Goal: Communication & Community: Answer question/provide support

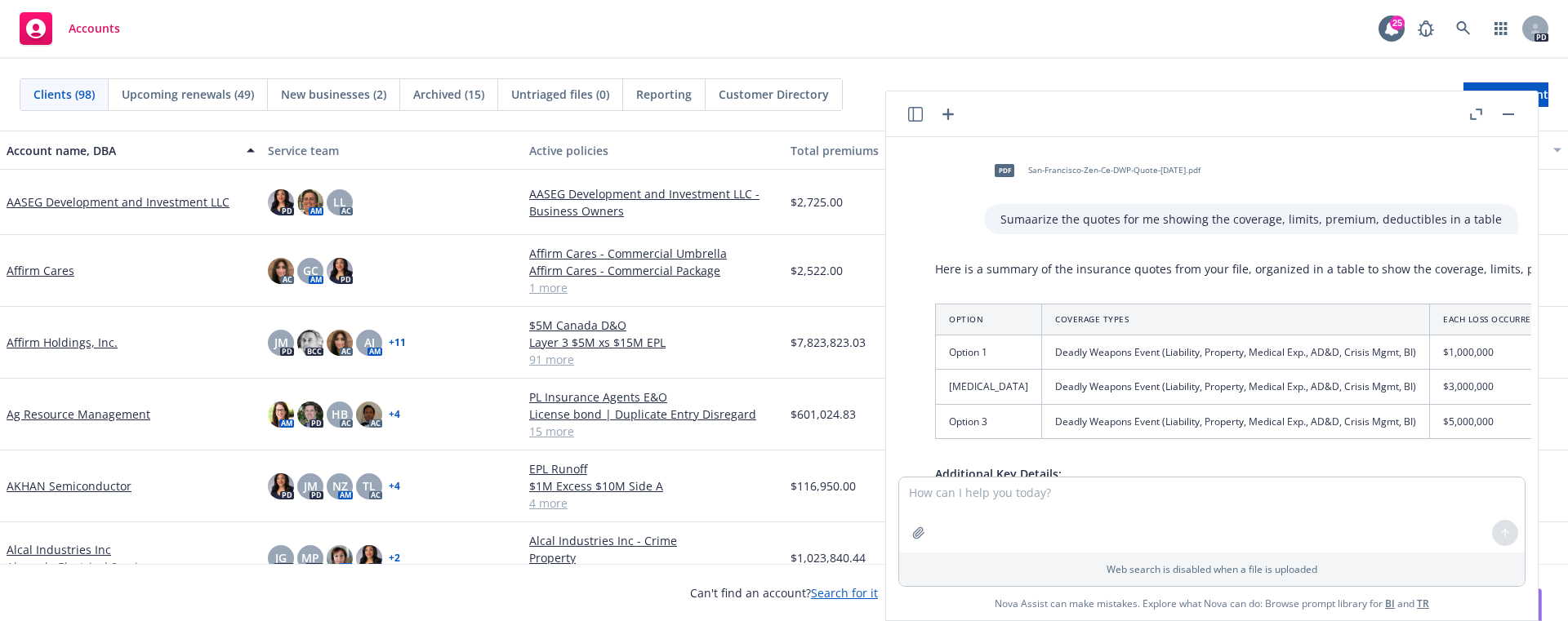
scroll to position [5333, 13]
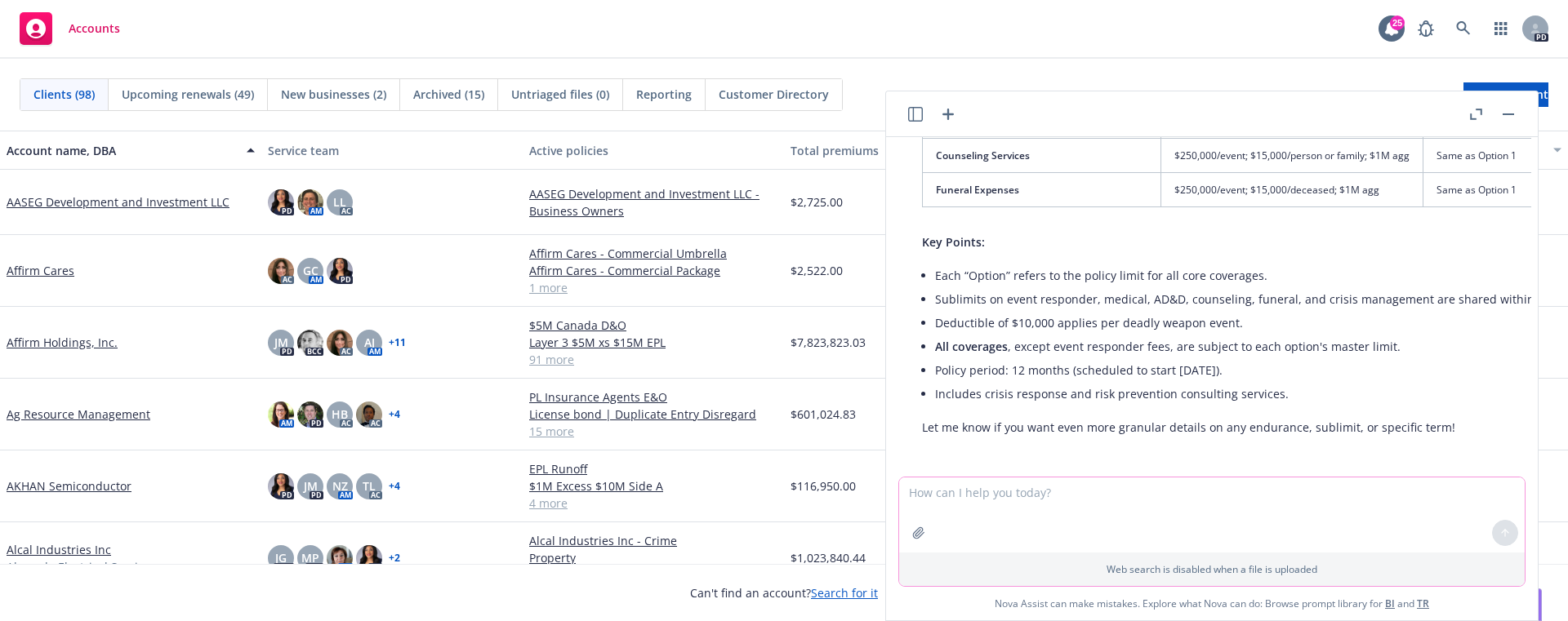
drag, startPoint x: 960, startPoint y: 487, endPoint x: 965, endPoint y: 497, distance: 11.2
click at [960, 490] on textarea at bounding box center [1211, 516] width 625 height 76
click at [965, 497] on textarea at bounding box center [1211, 516] width 625 height 76
paste textarea "Does 11:30 am [DATE] work for you?"
type textarea "Does 11:30 am [DATE] work for you? Create a better sentence"
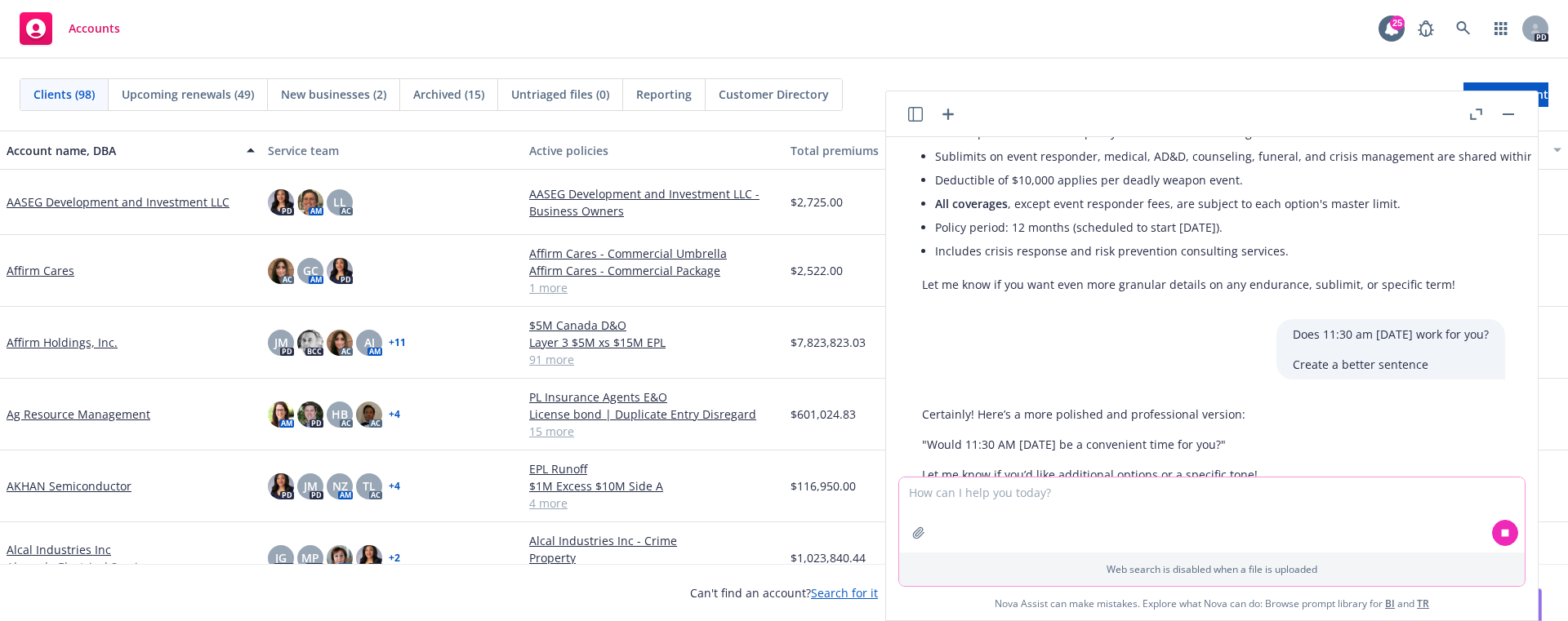
scroll to position [5522, 13]
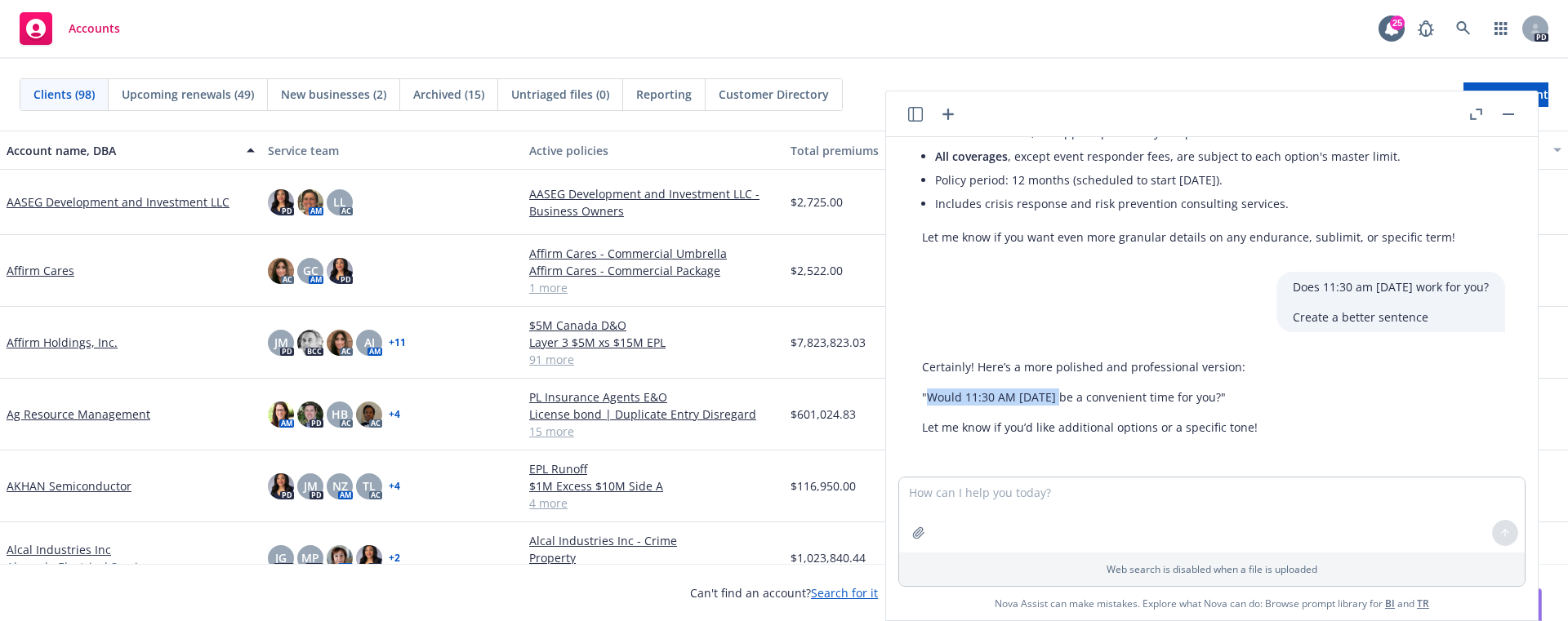
drag, startPoint x: 931, startPoint y: 383, endPoint x: 1055, endPoint y: 378, distance: 124.1
click at [1055, 388] on p ""Would 11:30 AM [DATE] be a convenient time for you?"" at bounding box center [1090, 396] width 336 height 17
click at [1126, 501] on textarea at bounding box center [1211, 516] width 625 height 76
click at [1015, 499] on textarea "more prefoessiona ltone" at bounding box center [1211, 516] width 625 height 76
type textarea "more prefoessional tone"
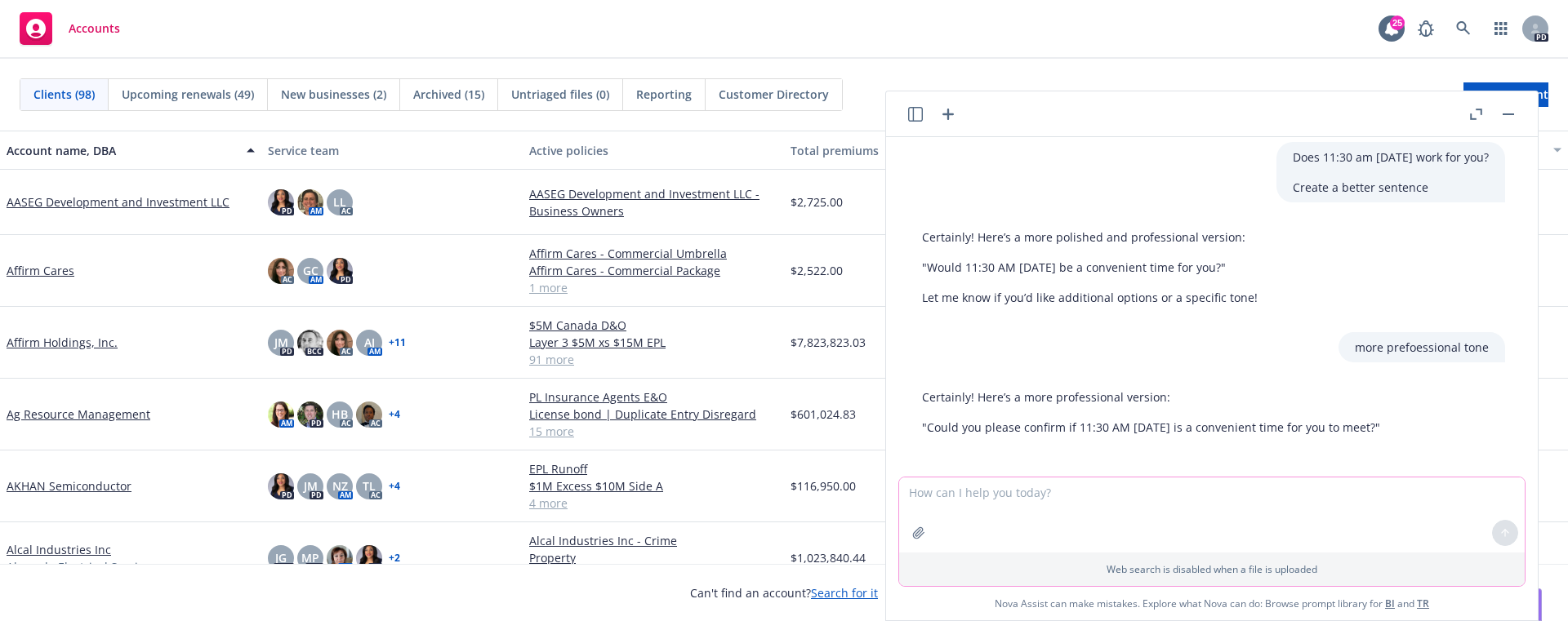
scroll to position [5585, 13]
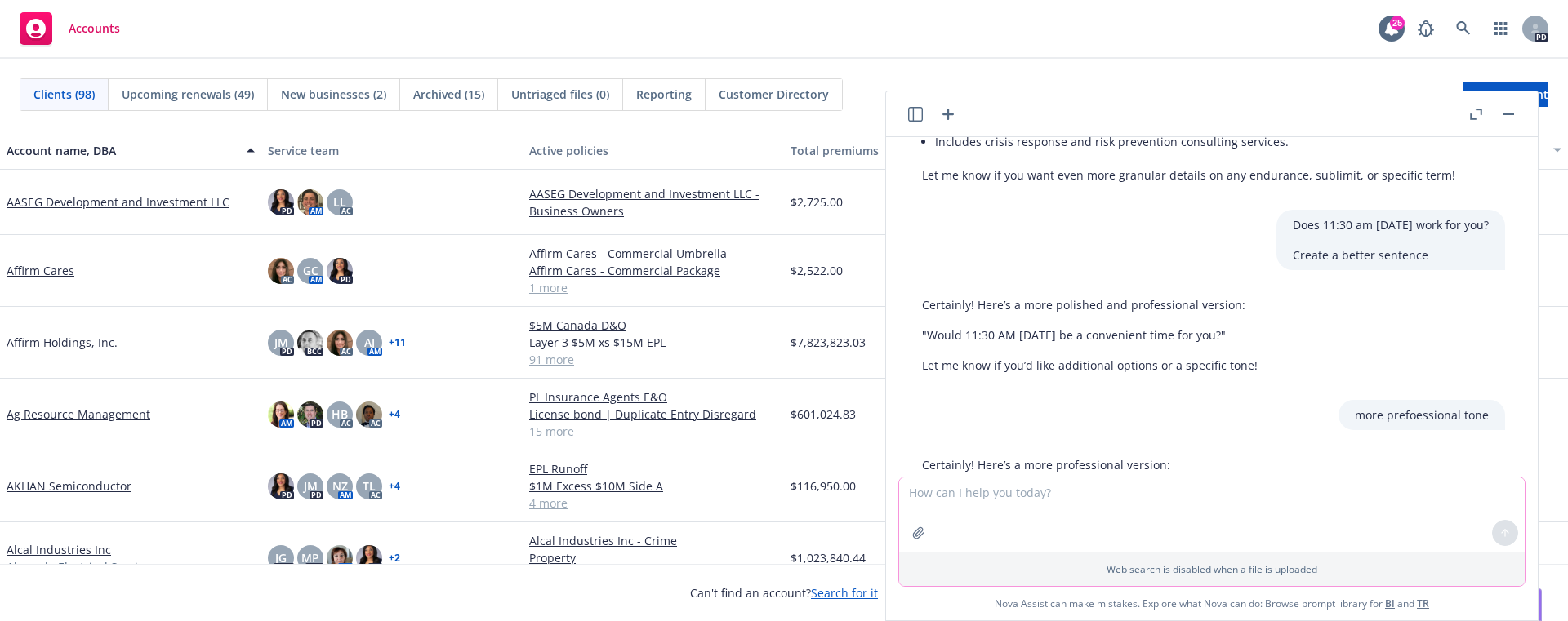
click at [1004, 511] on textarea at bounding box center [1211, 516] width 625 height 76
paste textarea "Sounds great! Linde Hotchkiss Regional Managing Director, Southwest ___________…"
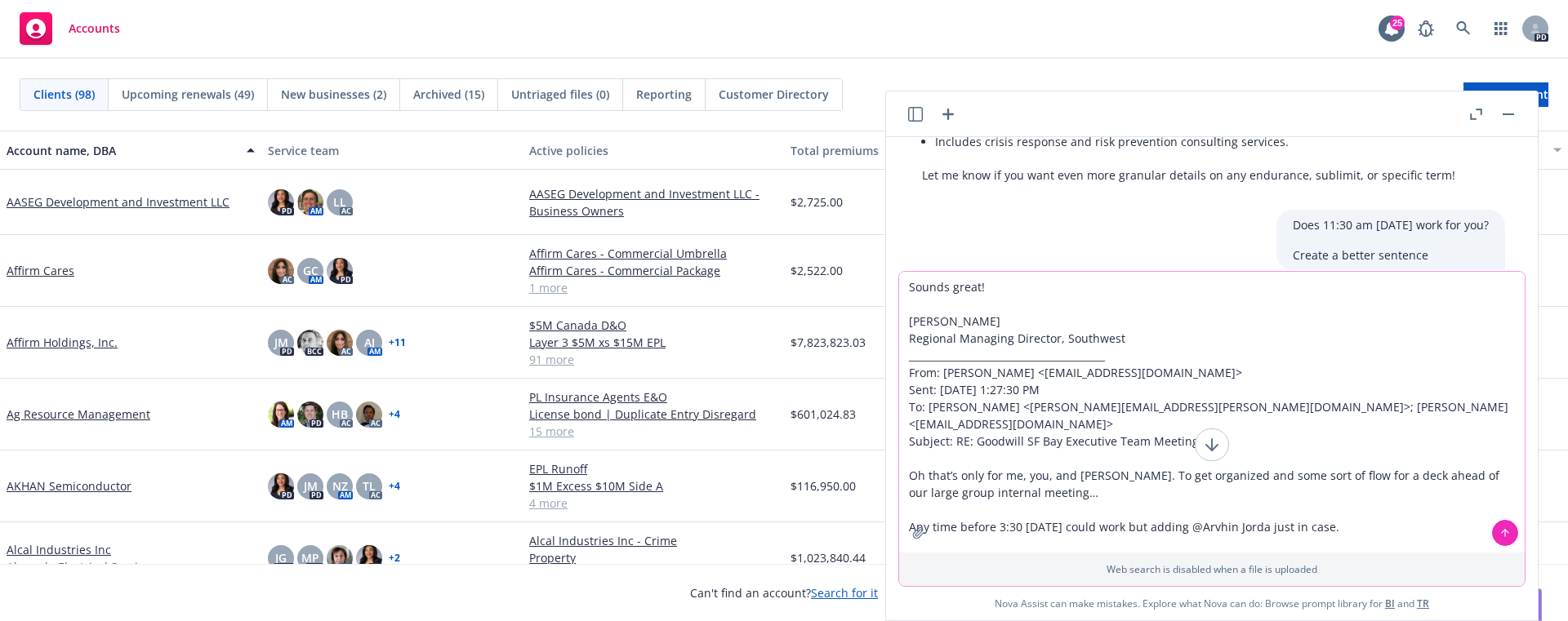
drag, startPoint x: 1281, startPoint y: 431, endPoint x: 899, endPoint y: 345, distance: 391.6
click at [899, 345] on textarea "Sounds great! Linde Hotchkiss Regional Managing Director, Southwest ___________…" at bounding box center [1211, 412] width 625 height 281
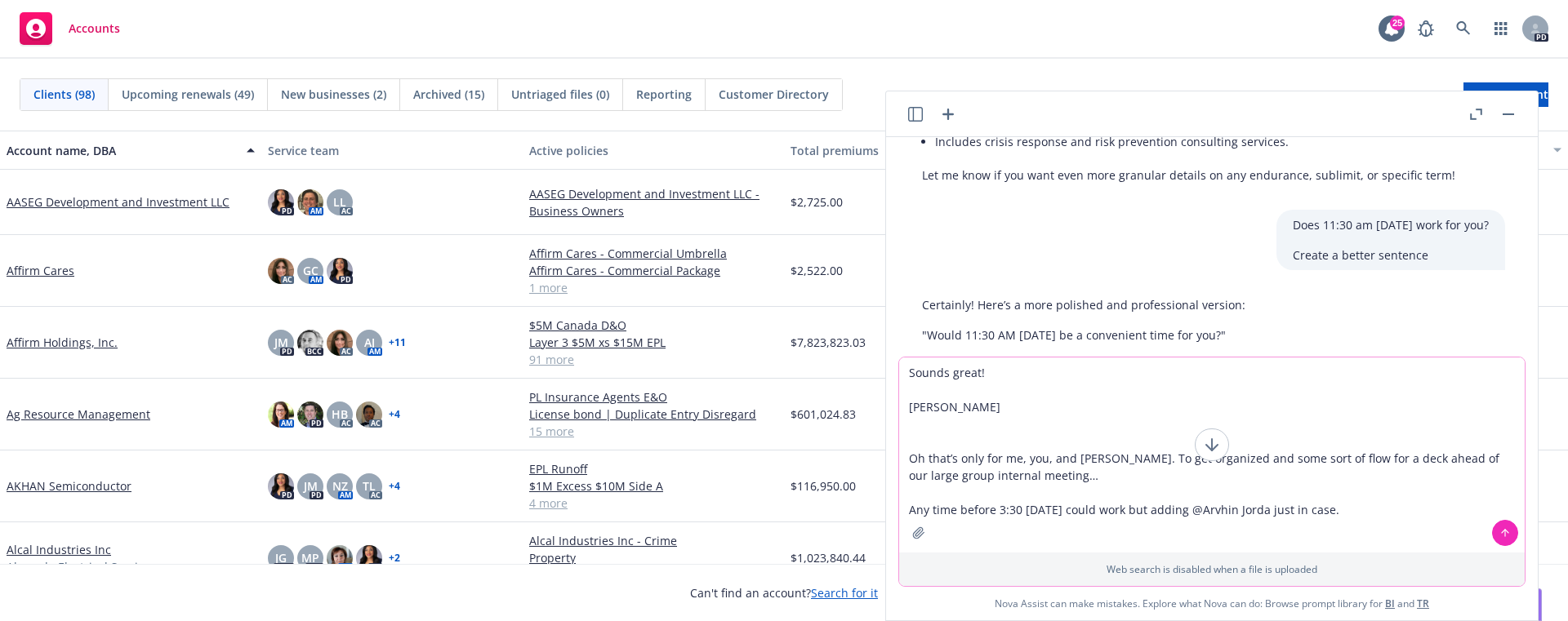
click at [912, 403] on textarea "Sounds great! Linde Hotchkiss Oh that’s only for me, you, and Jenn. To get orga…" at bounding box center [1211, 455] width 625 height 195
click at [909, 511] on textarea "Sounds great! - Linde Hotchkiss Oh that’s only for me, you, and Jenn. To get or…" at bounding box center [1211, 472] width 625 height 161
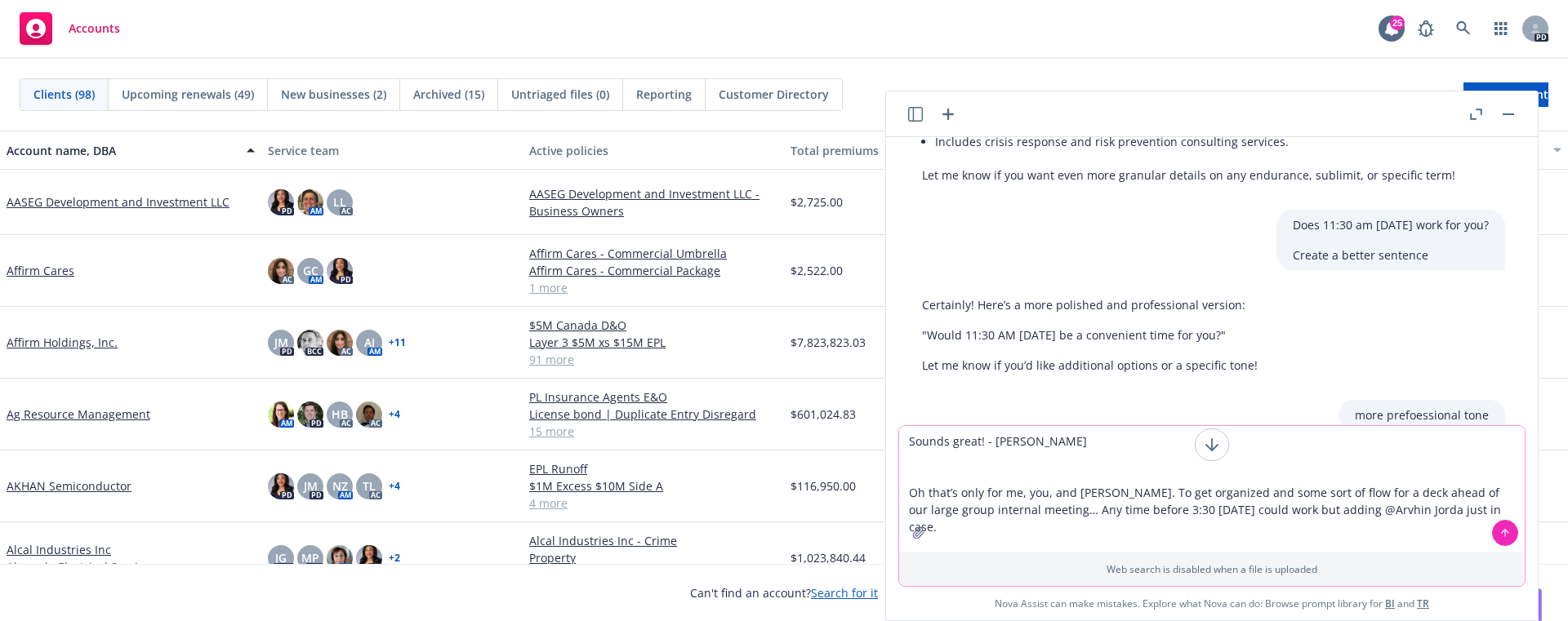
drag, startPoint x: 1409, startPoint y: 515, endPoint x: 1229, endPoint y: 514, distance: 180.0
click at [1229, 514] on textarea "Sounds great! - Linde Hotchkiss Oh that’s only for me, you, and Jenn. To get or…" at bounding box center [1211, 489] width 625 height 126
click at [921, 473] on textarea "Sounds great! - Linde Hotchkiss Oh that’s only for me, you, and Jenn. To get or…" at bounding box center [1211, 489] width 625 height 126
click at [911, 462] on textarea "Sounds great! - Linde Hotchkiss Oh that’s only for me, you, and Jenn. To get or…" at bounding box center [1211, 498] width 625 height 109
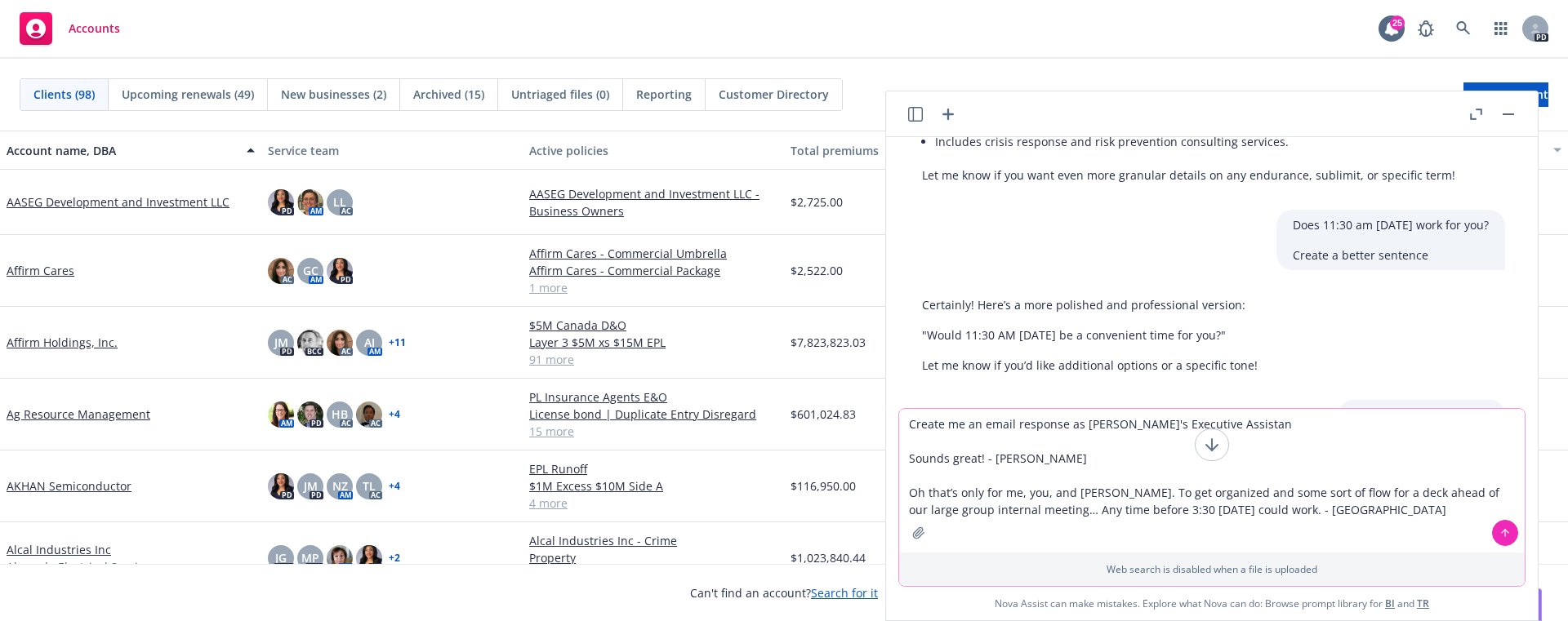
type textarea "Create me an email response as Ivoree's Executive Assistant Sounds great! - Lin…"
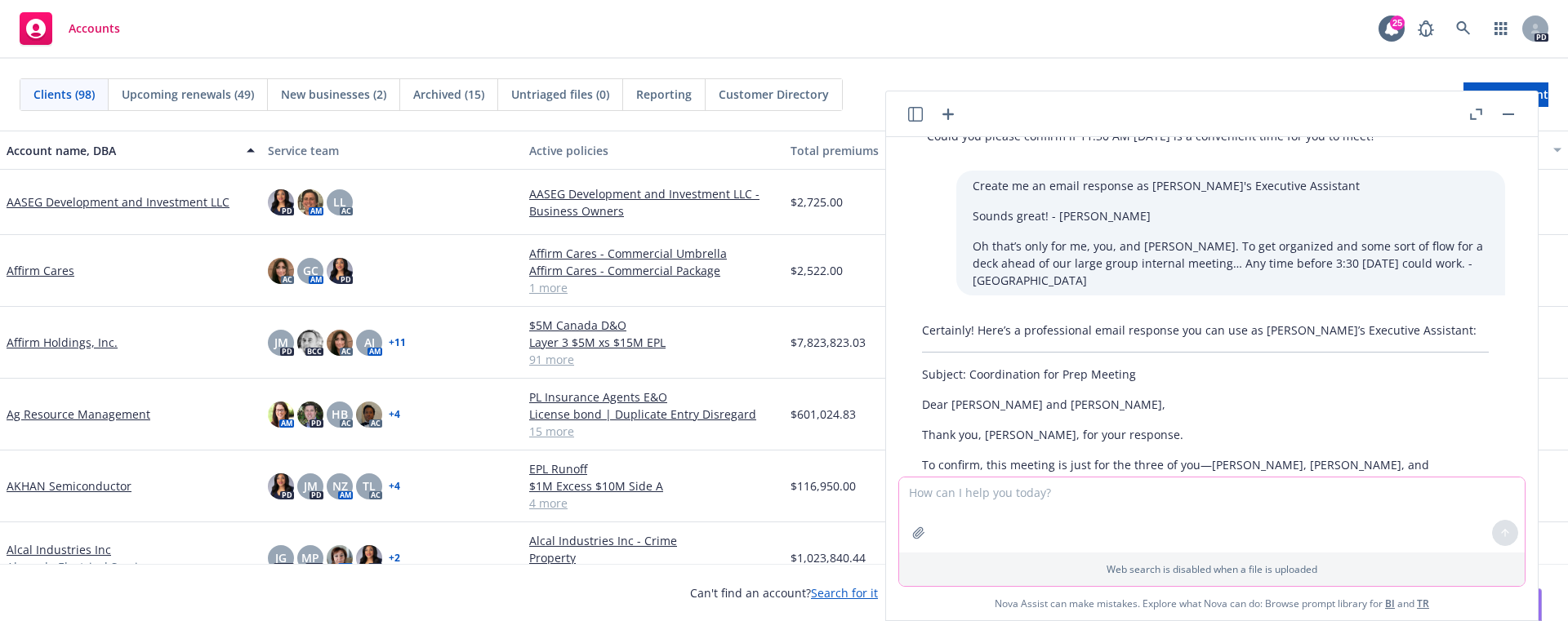
scroll to position [6012, 13]
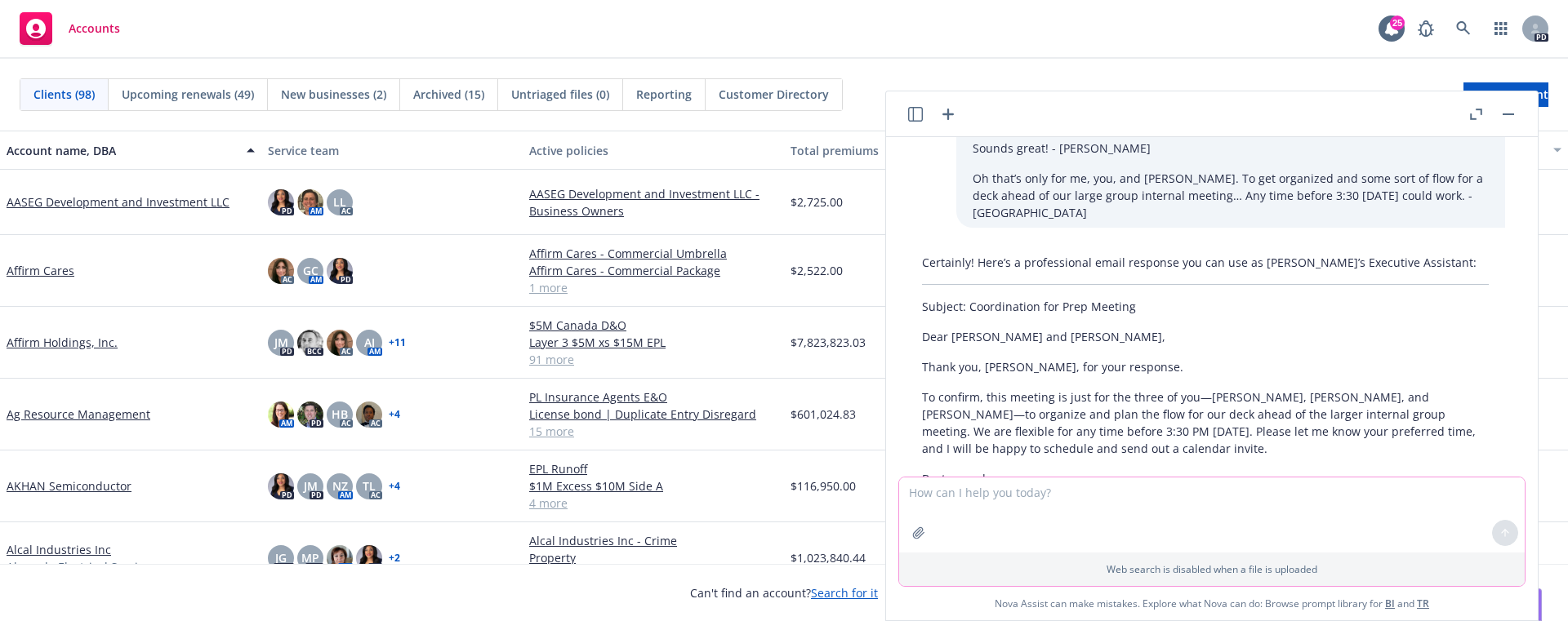
click at [996, 493] on textarea at bounding box center [1211, 516] width 625 height 76
type textarea "change the sentence confirming Lionde's availability"
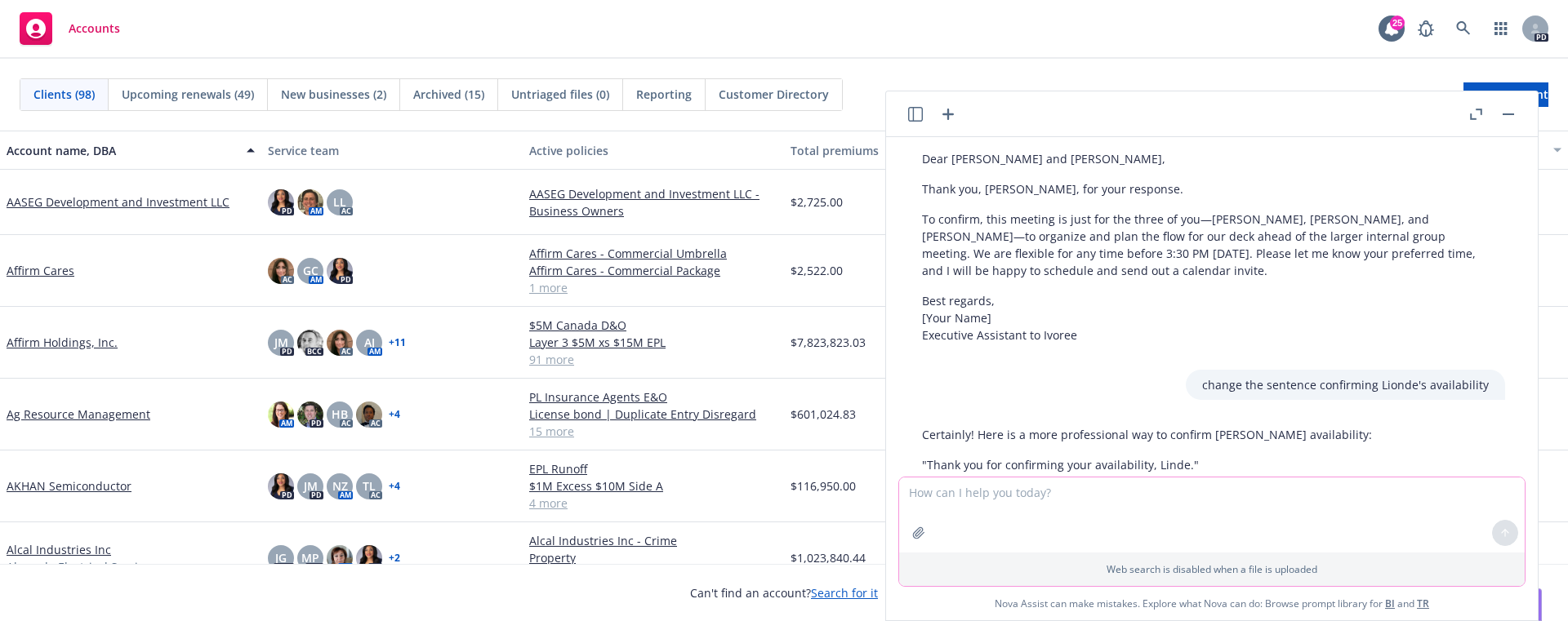
scroll to position [6258, 13]
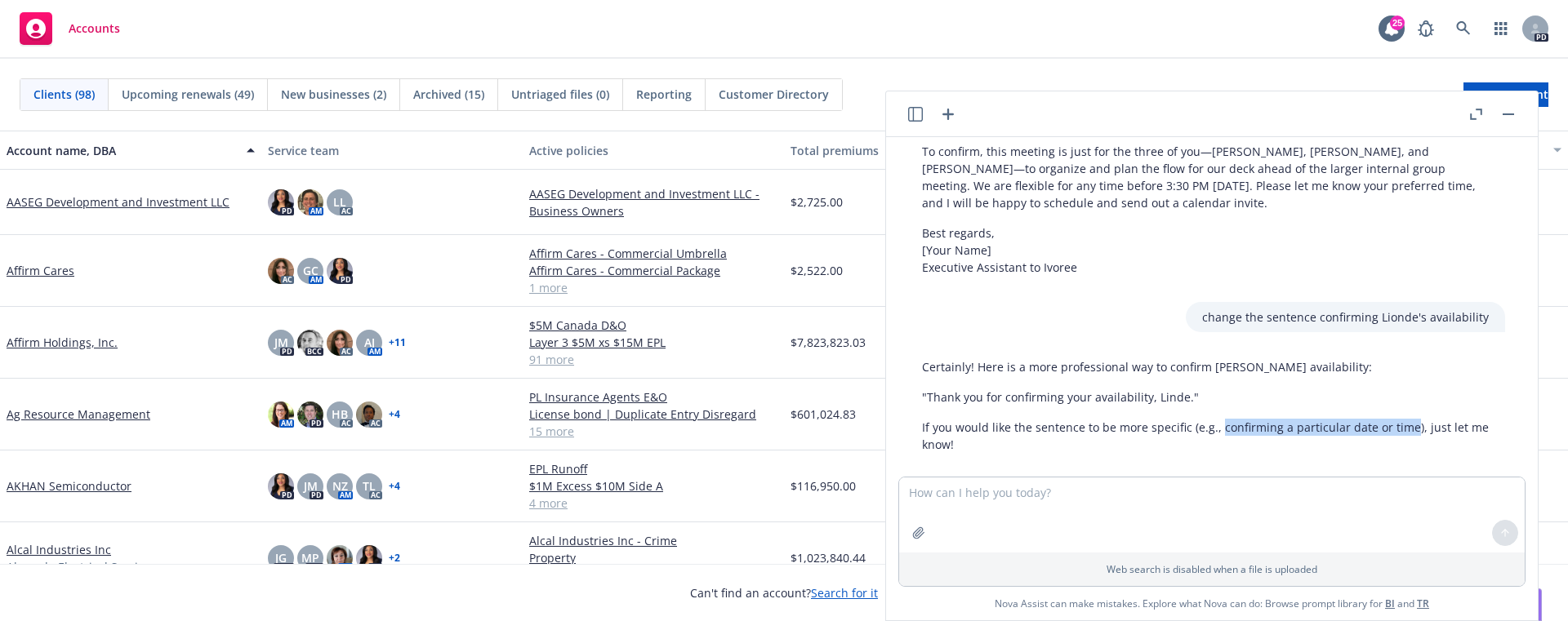
drag, startPoint x: 1216, startPoint y: 396, endPoint x: 1404, endPoint y: 391, distance: 188.1
click at [1404, 419] on p "If you would like the sentence to be more specific (e.g., confirming a particul…" at bounding box center [1205, 436] width 566 height 35
copy p "confirming a particular date or time"
click at [1250, 488] on textarea at bounding box center [1211, 516] width 625 height 76
paste textarea "Sounds great! Linde Hotchkiss Regional Managing Director, Southwest ___________…"
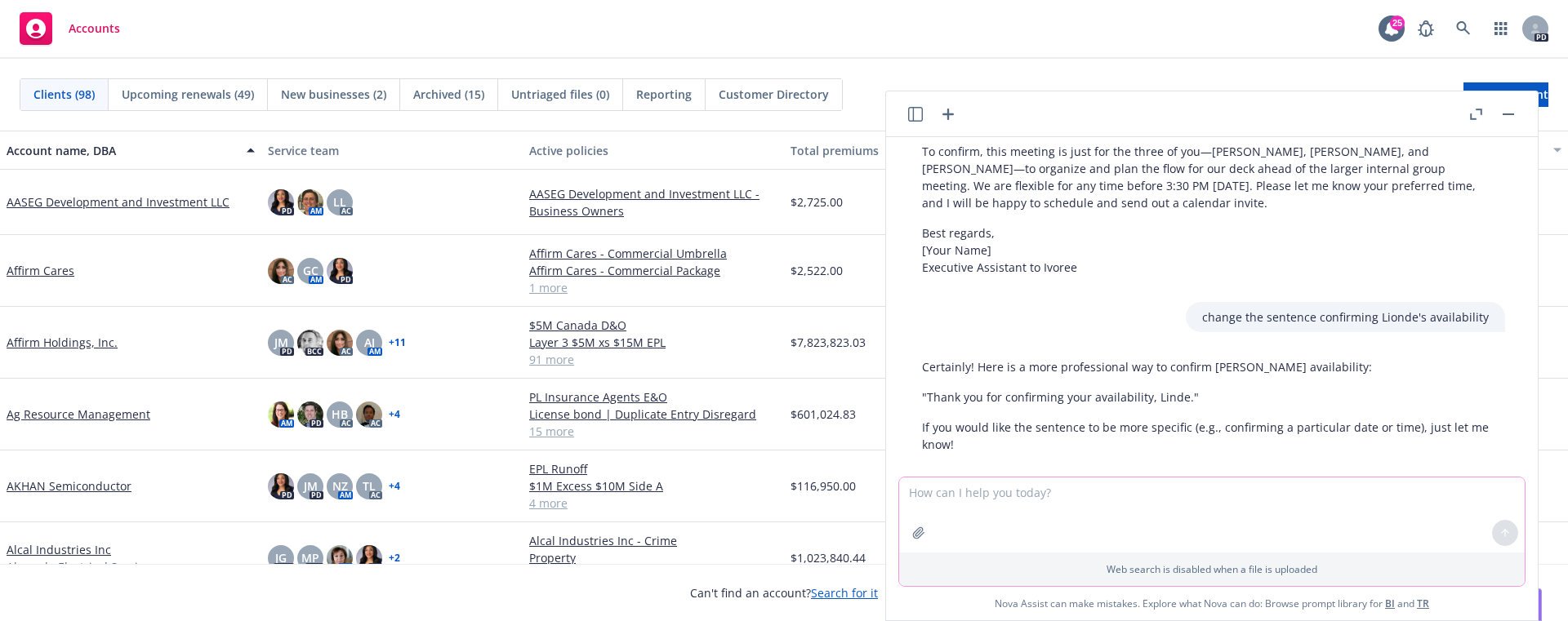
type textarea "Sounds great! Linde Hotchkiss Regional Managing Director, Southwest ___________…"
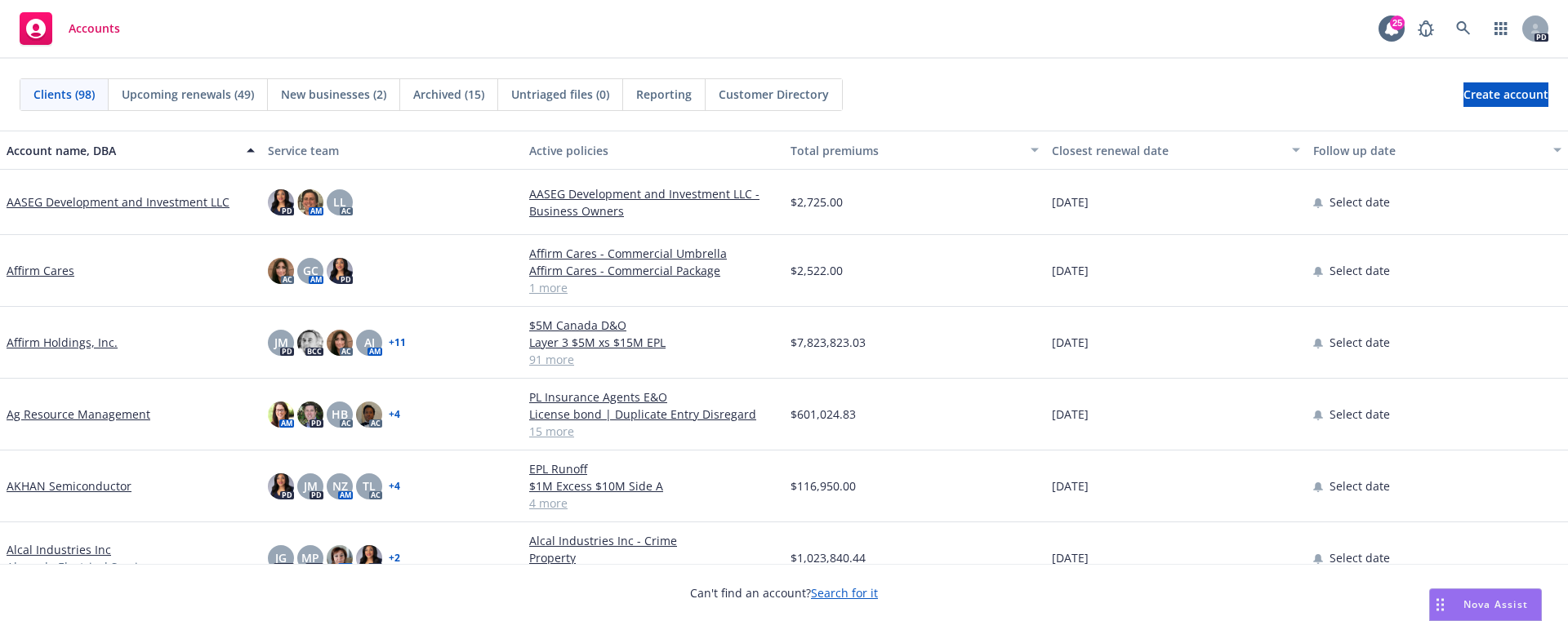
drag, startPoint x: 1483, startPoint y: 595, endPoint x: 1473, endPoint y: 595, distance: 10.0
click at [1480, 596] on div "Nova Assist" at bounding box center [1486, 604] width 111 height 31
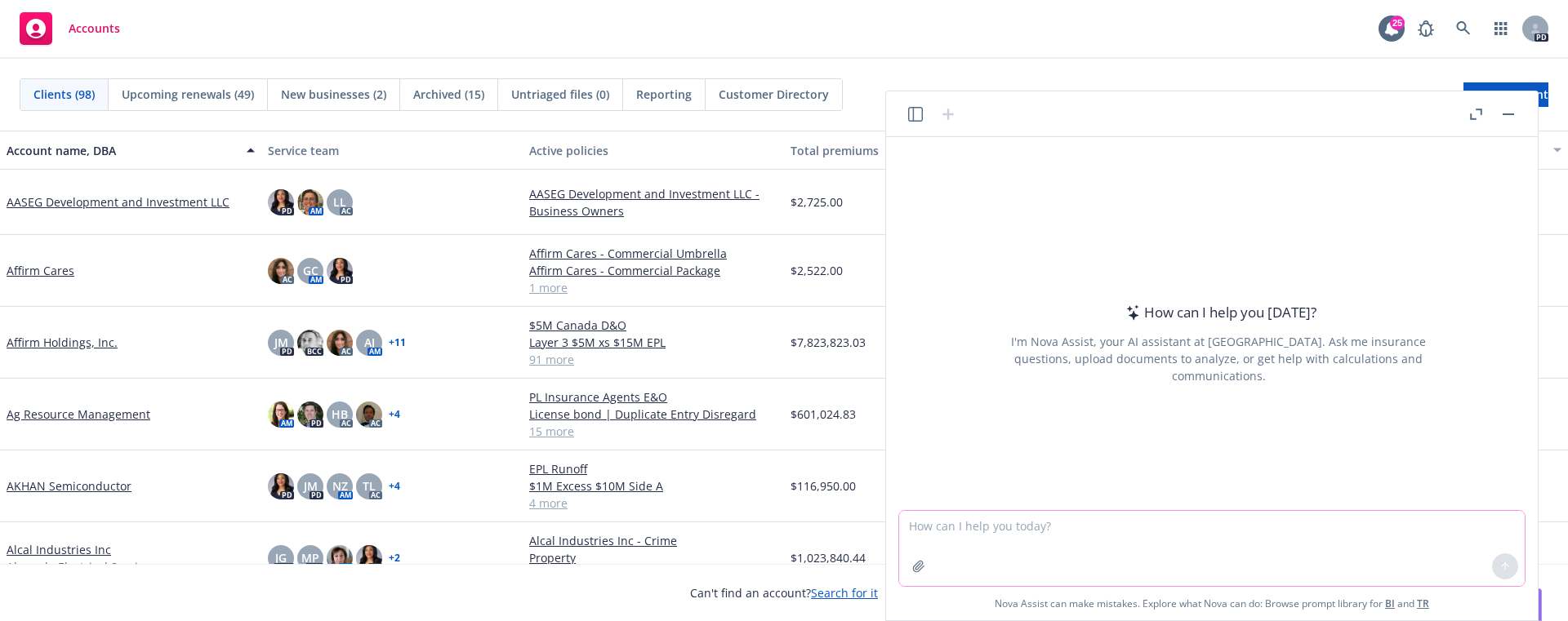
click at [1119, 543] on textarea at bounding box center [1211, 548] width 625 height 76
paste textarea "Hi @Linde Hotchkiss Does 11:30 am today work for you? If let me know what works…"
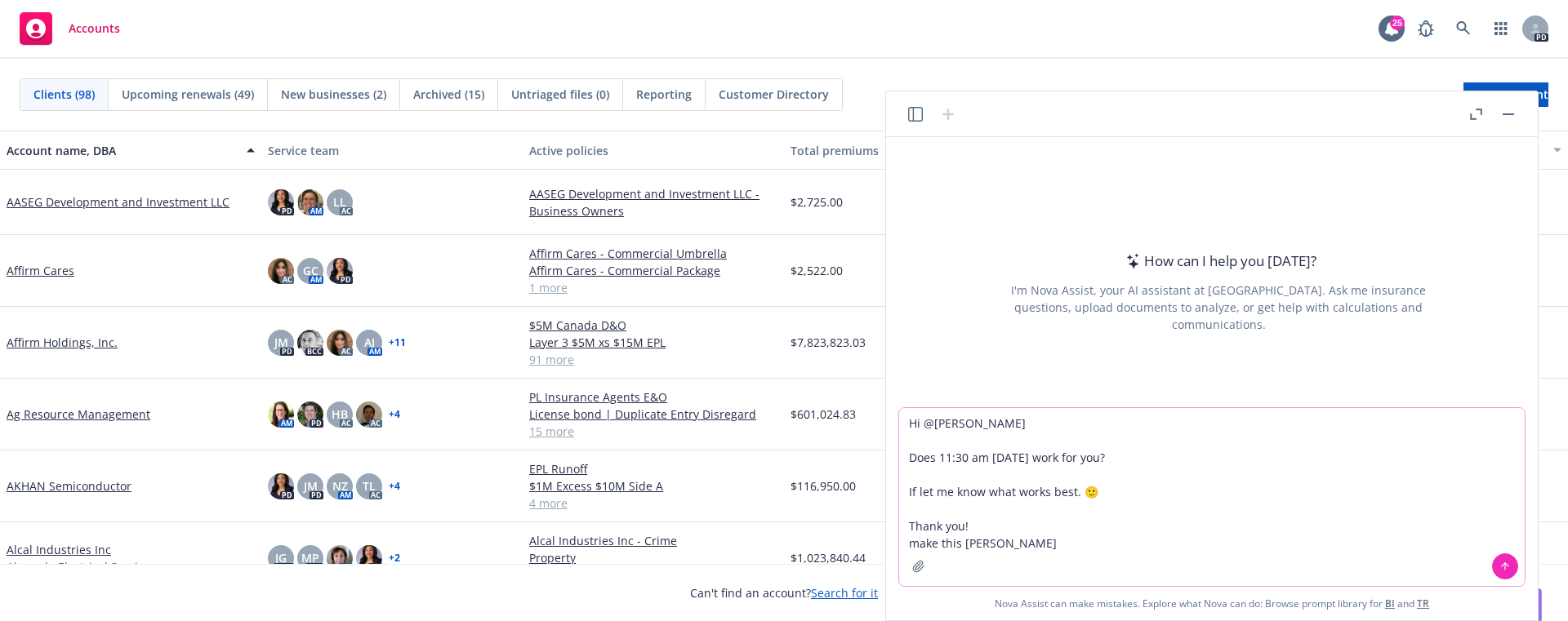
type textarea "Hi @Linde Hotchkiss Does 11:30 am today work for you? If let me know what works…"
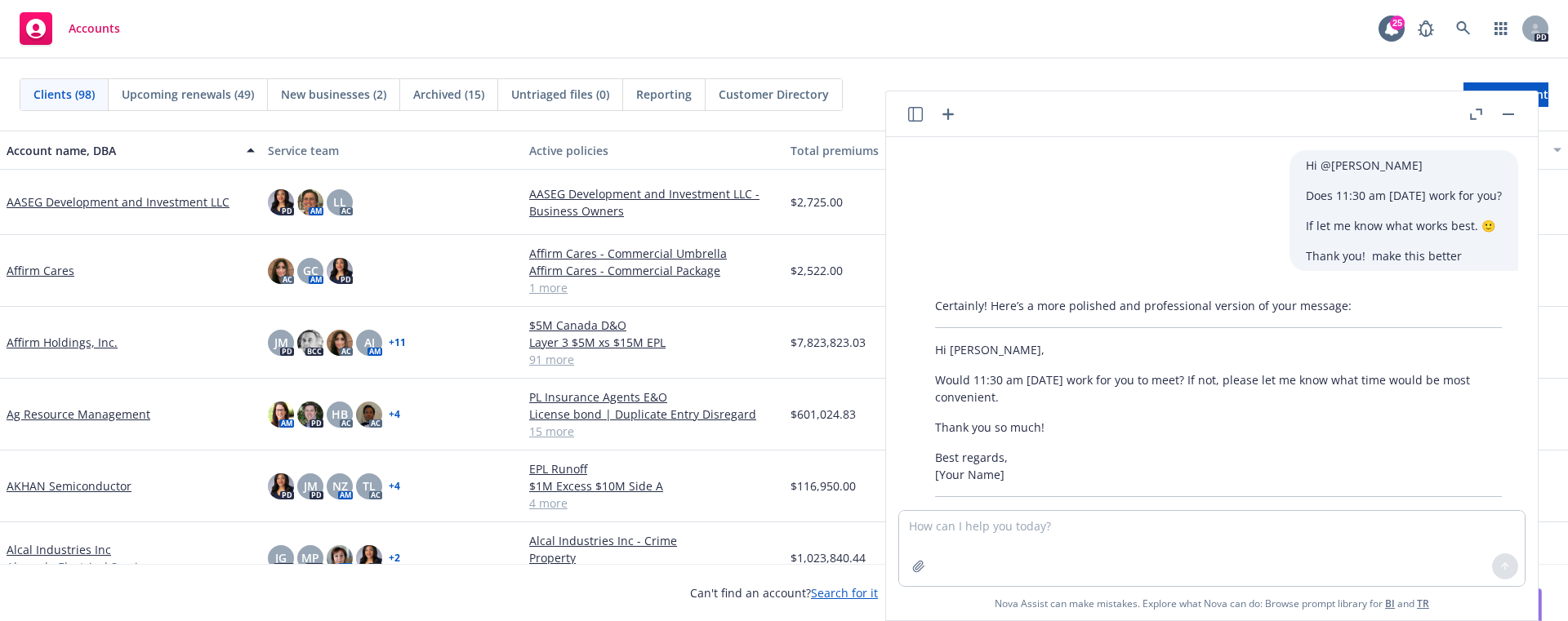
scroll to position [63, 0]
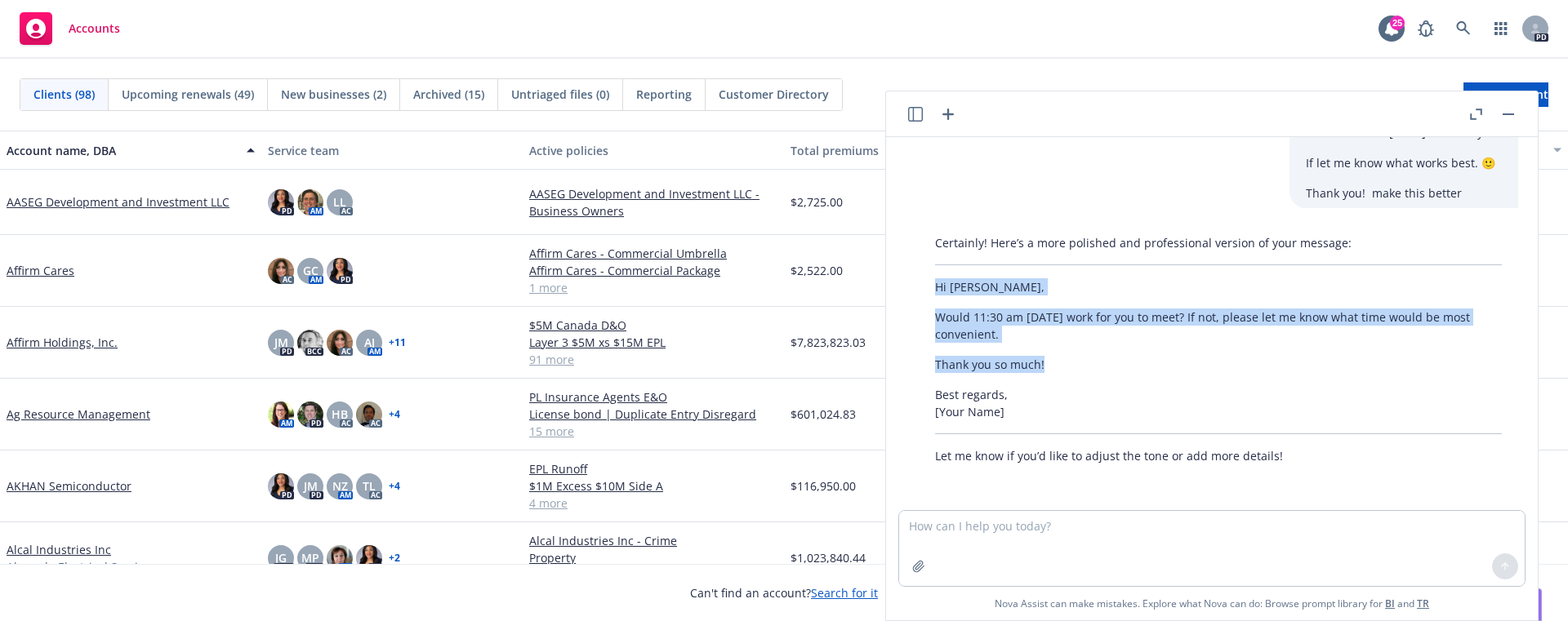
drag, startPoint x: 941, startPoint y: 291, endPoint x: 1060, endPoint y: 369, distance: 142.3
click at [1060, 369] on div "Certainly! Here’s a more polished and professional version of your message: Hi …" at bounding box center [1217, 349] width 599 height 243
copy div "Hi Linde, Would 11:30 am today work for you to meet? If not, please let me know…"
